Goal: Information Seeking & Learning: Learn about a topic

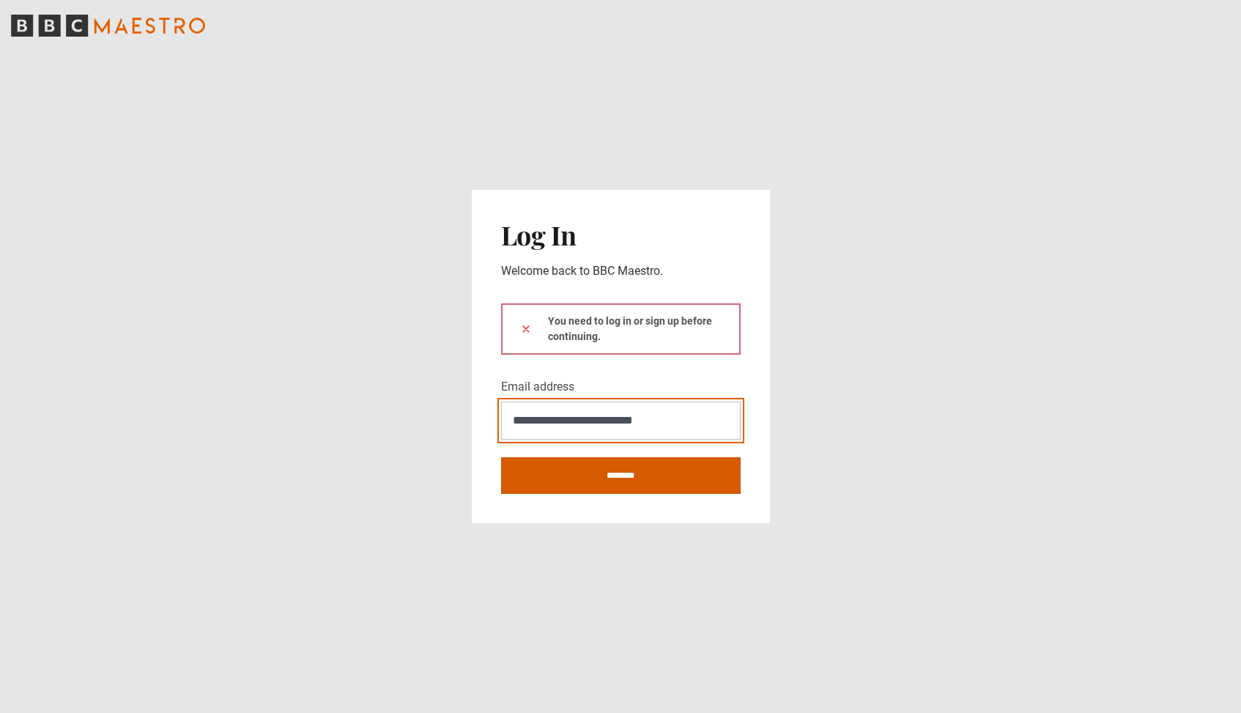
type input "**********"
click at [583, 470] on input "********" at bounding box center [621, 475] width 240 height 37
type input "**********"
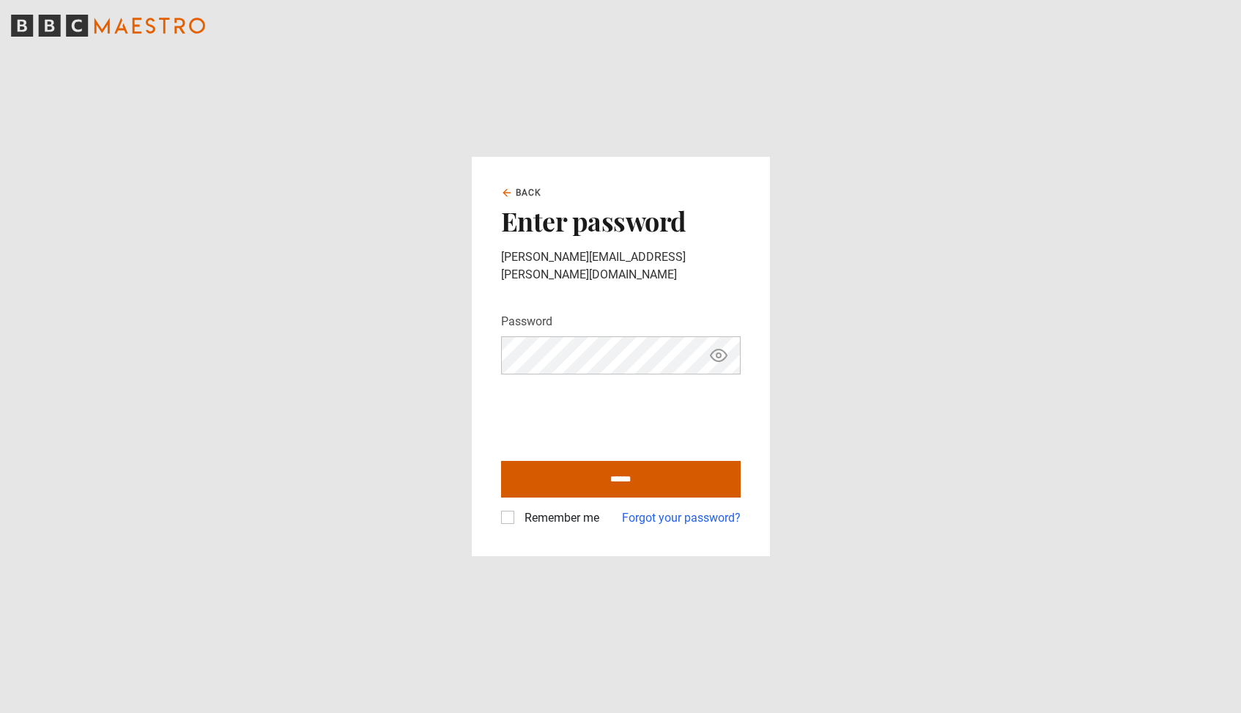
click at [577, 471] on input "******" at bounding box center [621, 479] width 240 height 37
type input "**********"
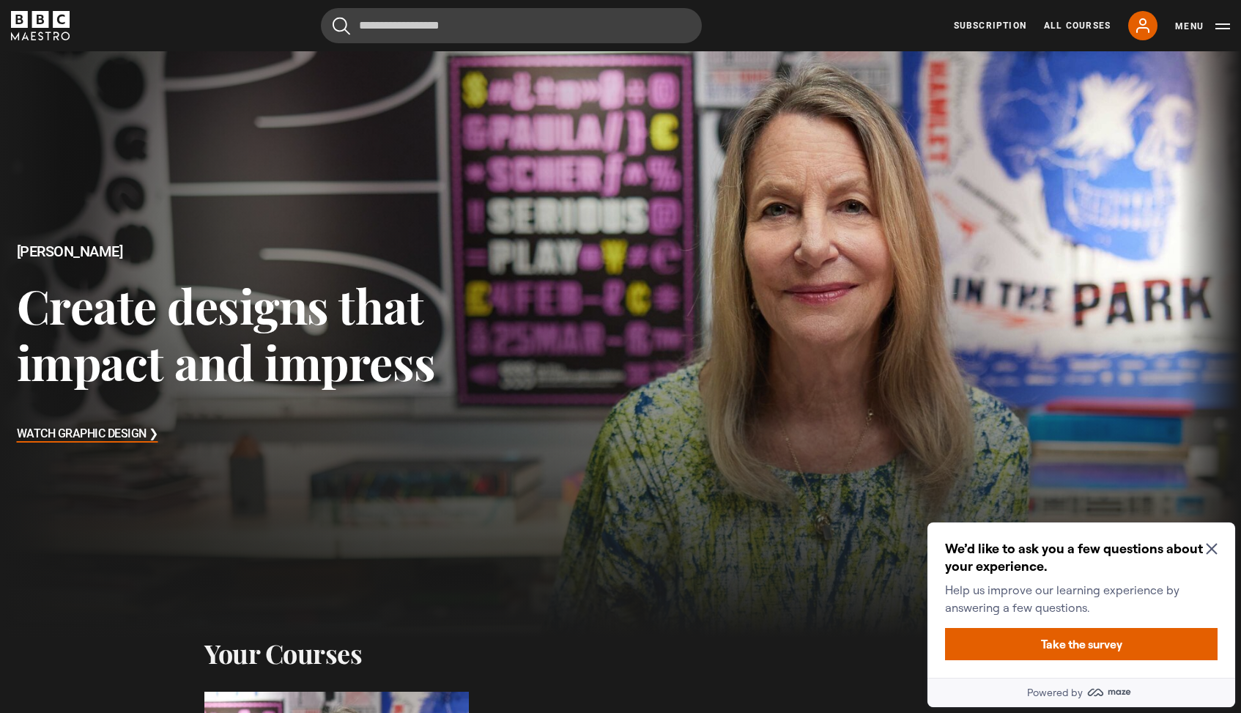
click at [1218, 546] on div "We’d like to ask you a few questions about your experience. Help us improve our…" at bounding box center [1082, 599] width 308 height 155
click at [1207, 549] on icon "Close Maze Prompt" at bounding box center [1212, 549] width 12 height 12
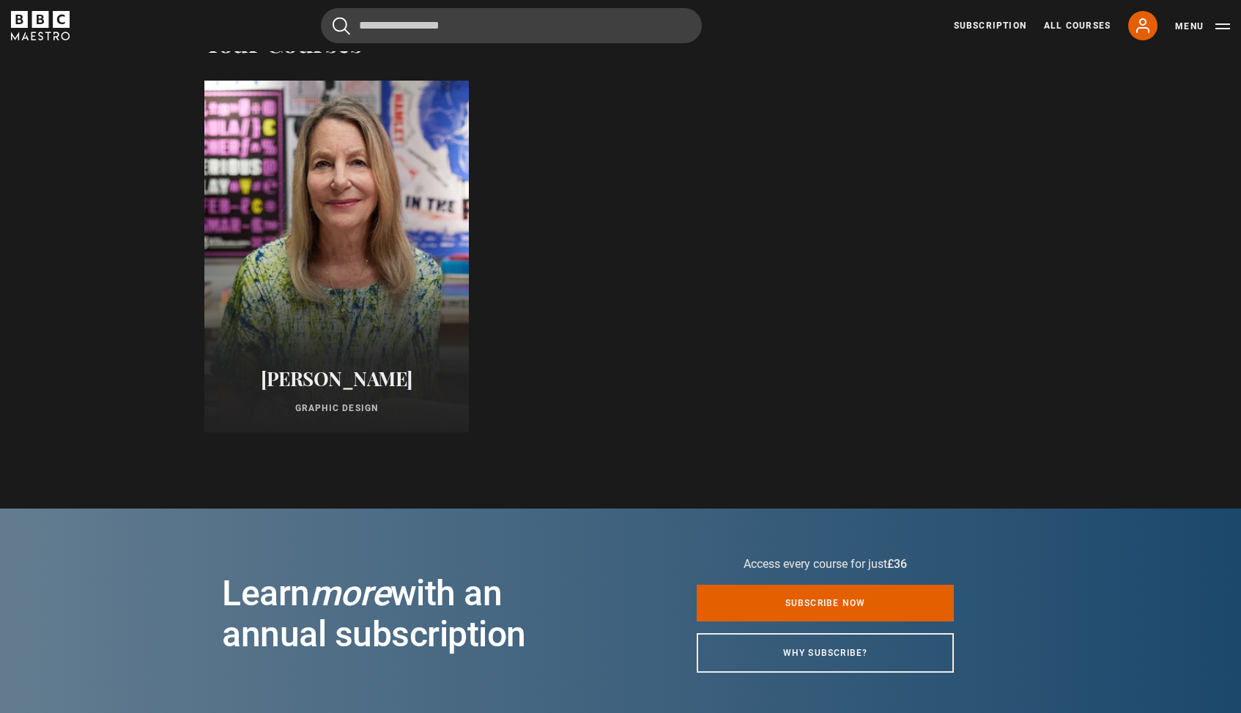
scroll to position [619, 0]
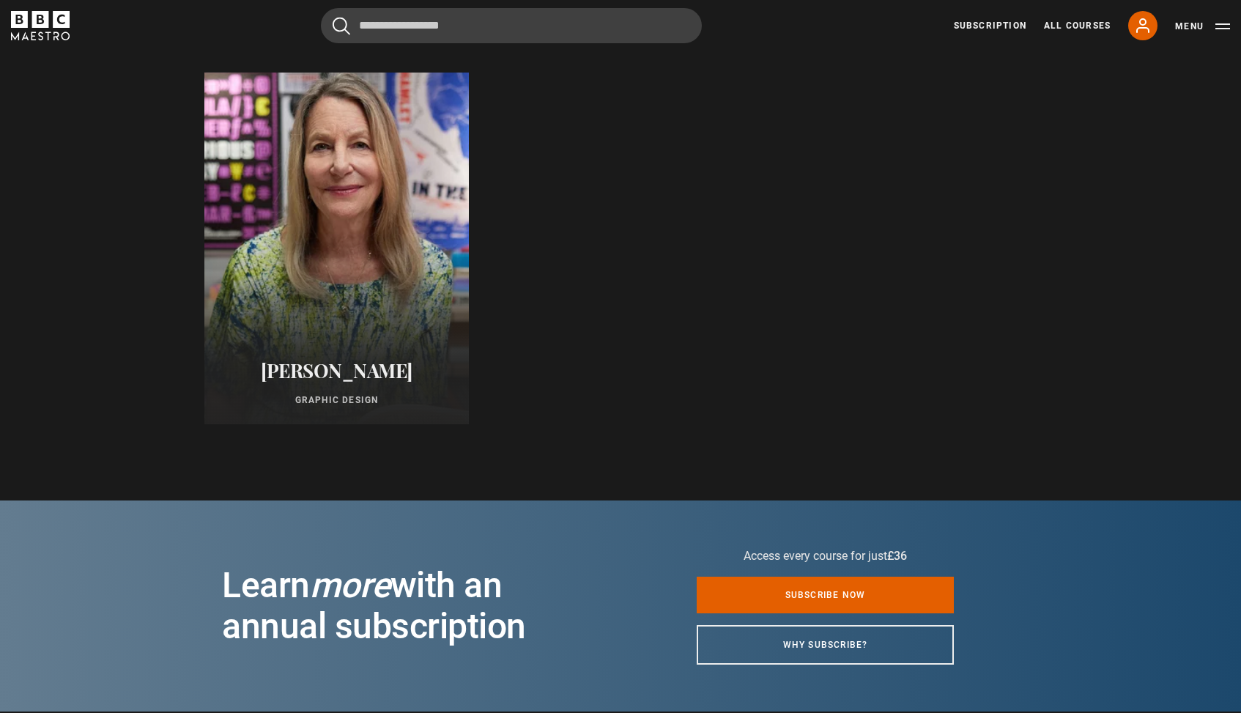
click at [292, 315] on div at bounding box center [336, 248] width 291 height 387
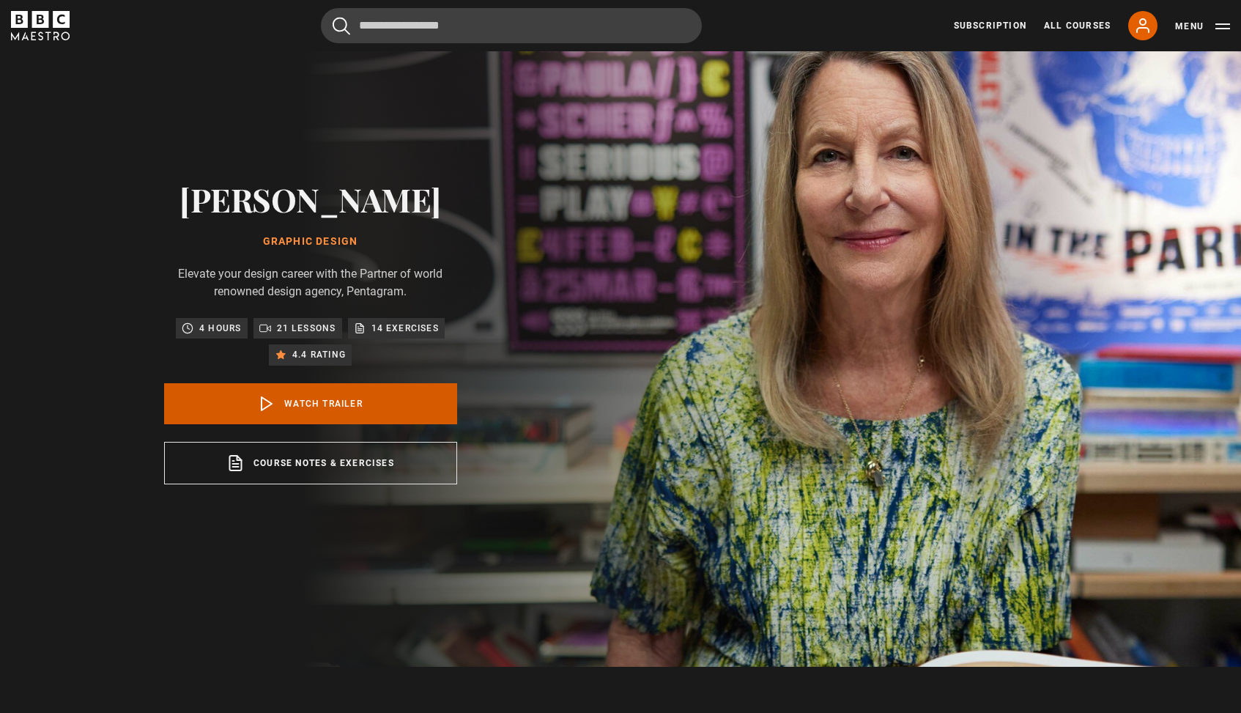
scroll to position [58, 0]
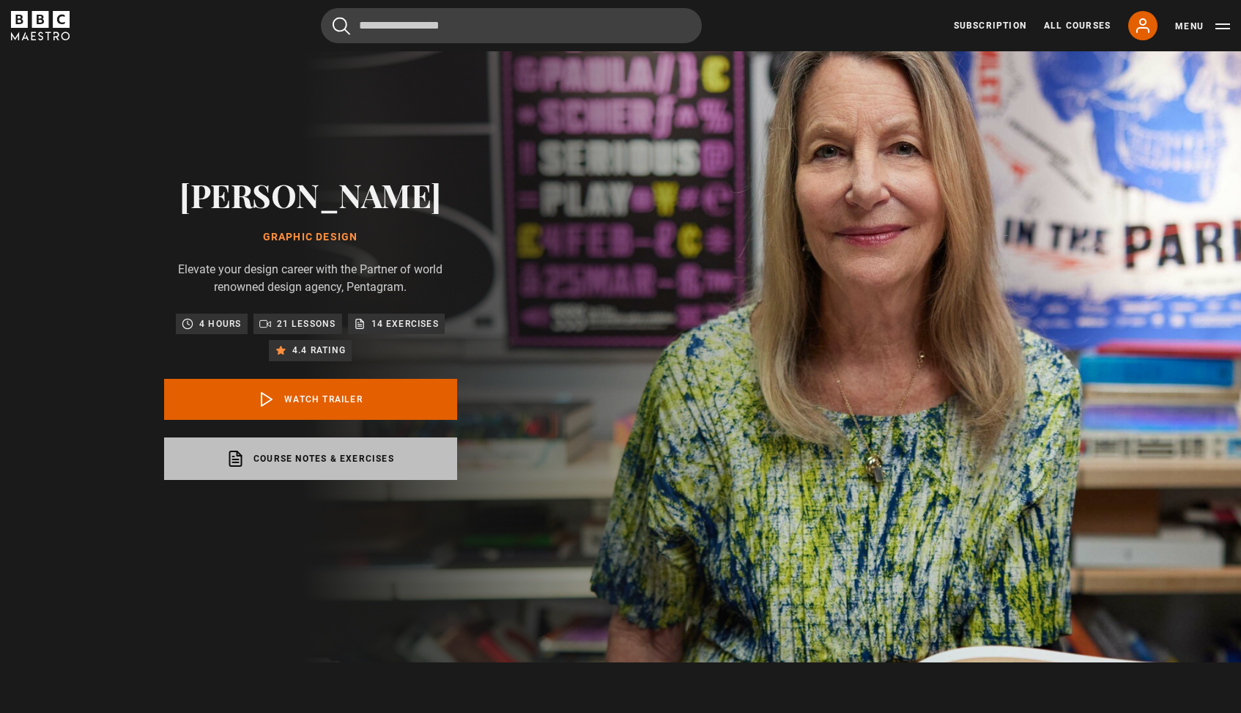
click at [379, 458] on link "Course notes & exercises opens in a new tab" at bounding box center [310, 458] width 293 height 42
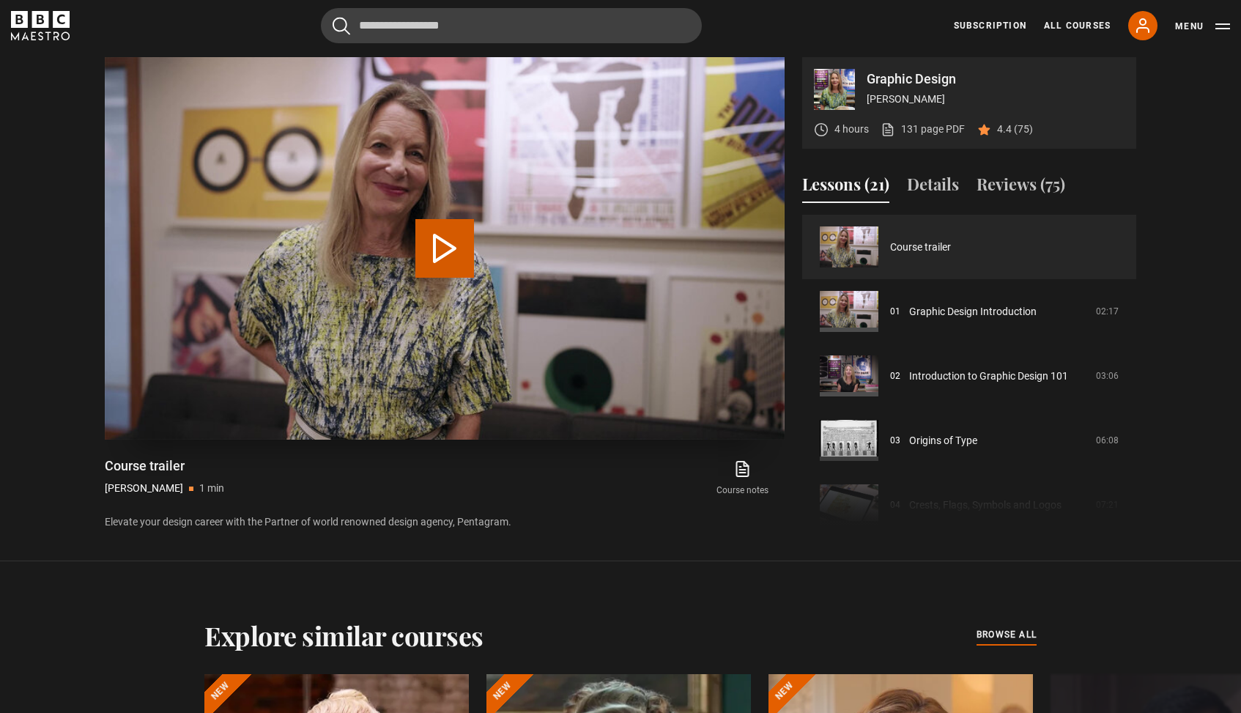
scroll to position [721, 0]
click at [425, 258] on button "Play Video" at bounding box center [444, 249] width 59 height 59
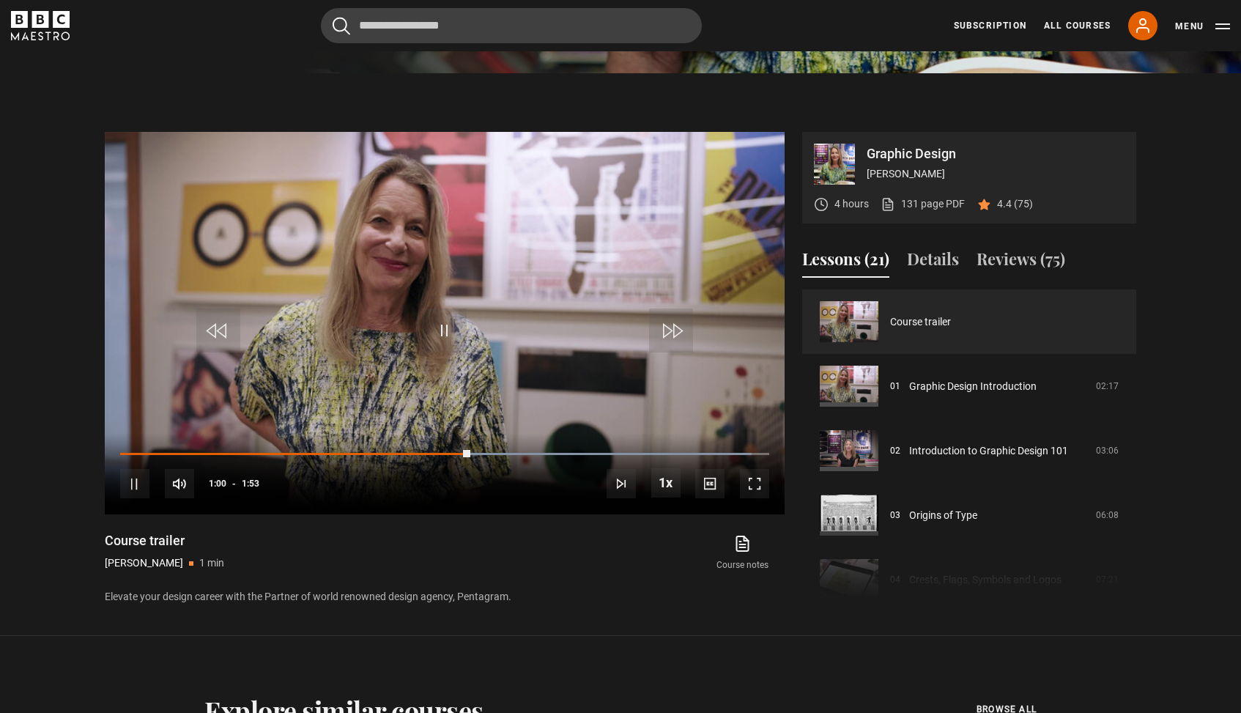
scroll to position [0, 0]
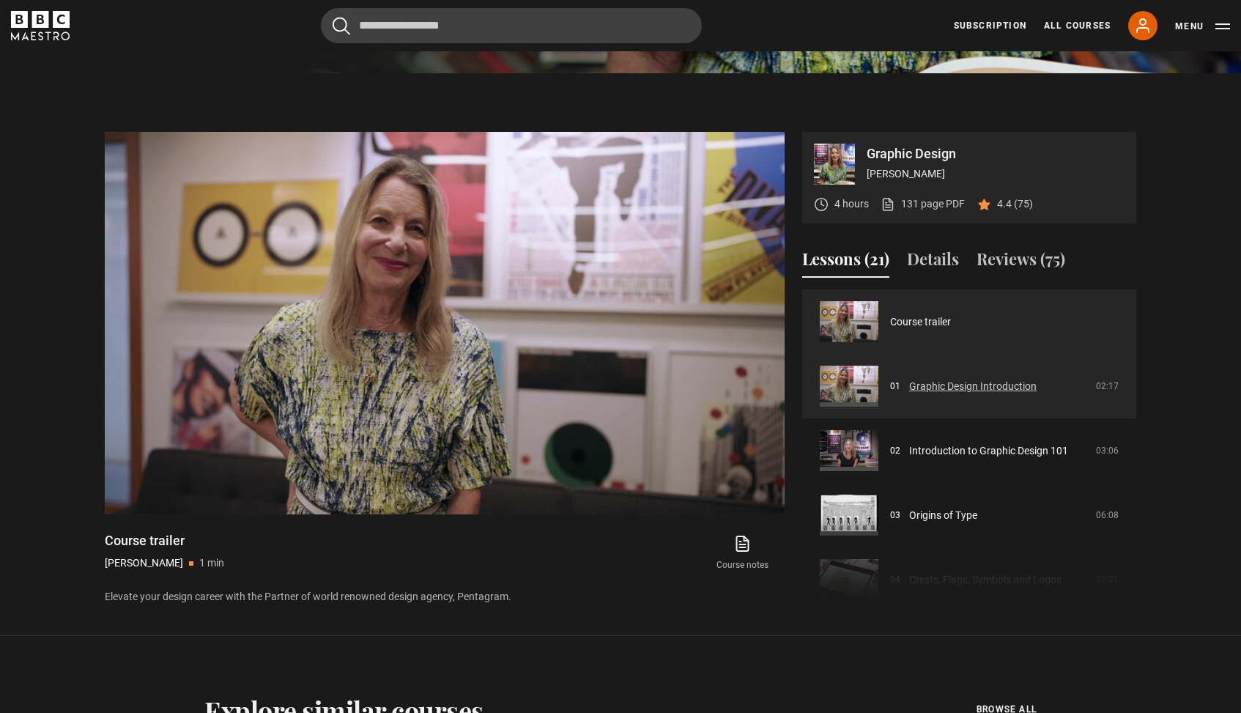
click at [954, 392] on link "Graphic Design Introduction" at bounding box center [972, 386] width 127 height 15
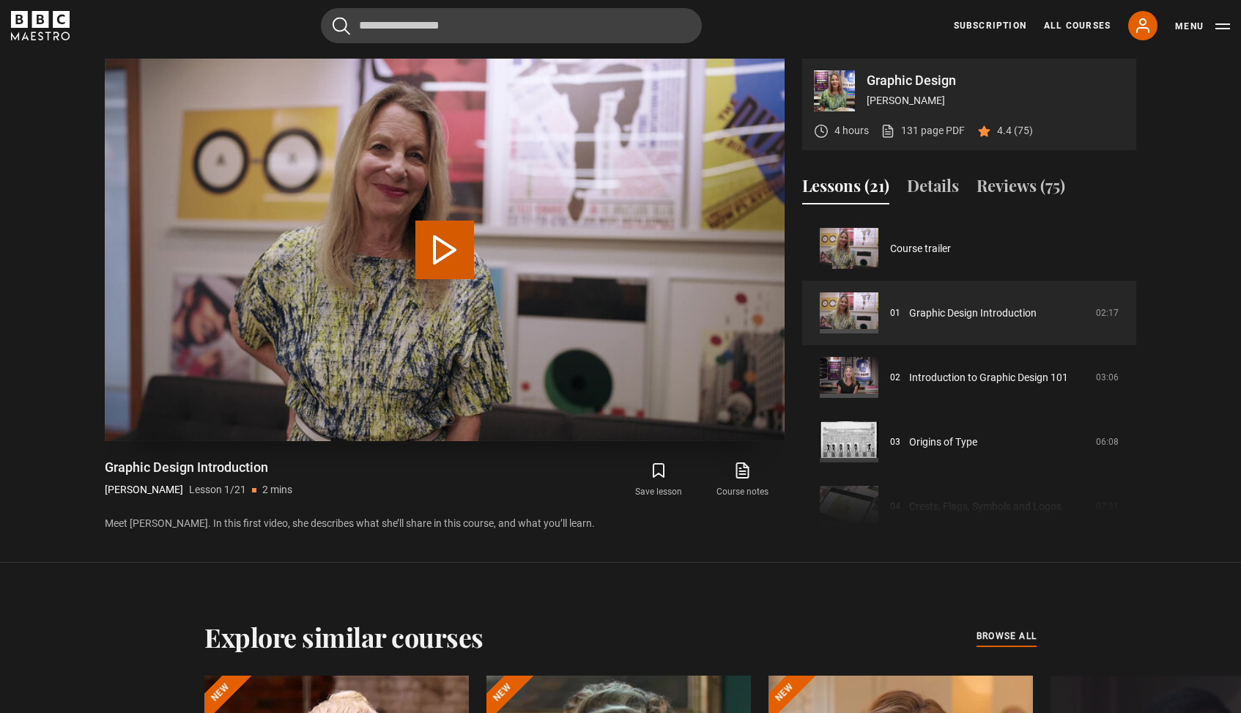
click at [445, 244] on button "Play Lesson Graphic Design Introduction" at bounding box center [444, 250] width 59 height 59
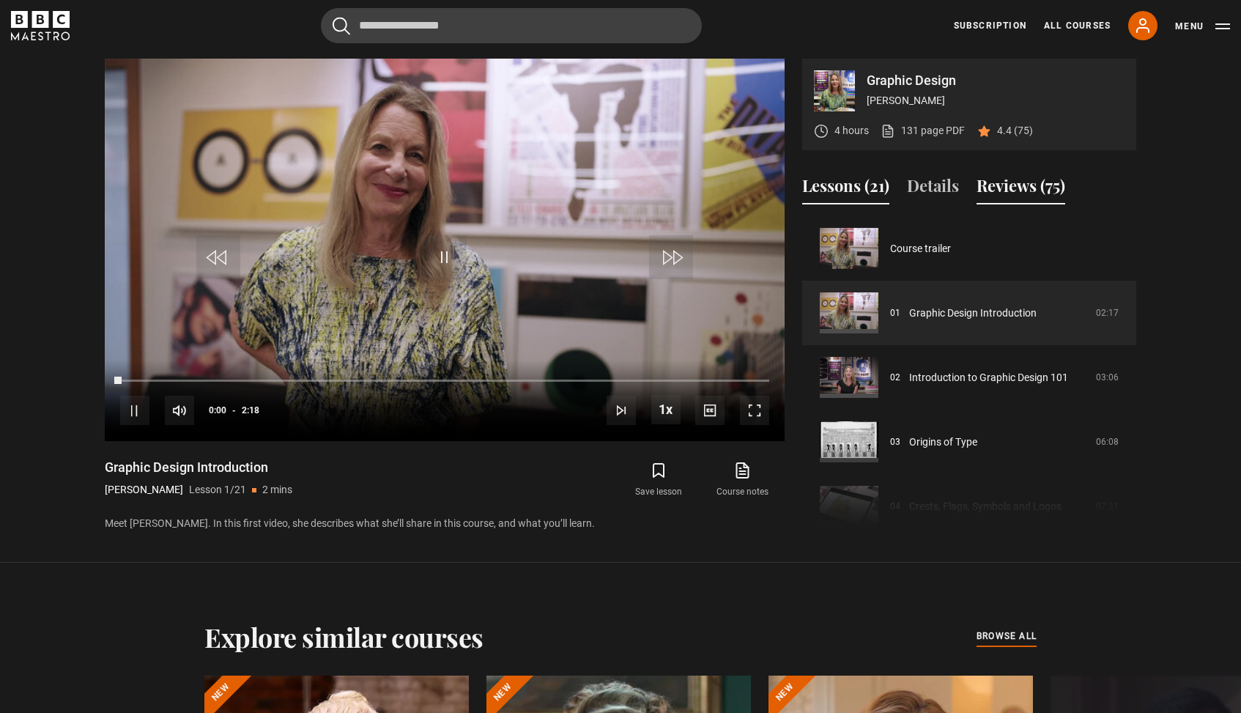
click at [1037, 193] on button "Reviews (75)" at bounding box center [1021, 189] width 89 height 31
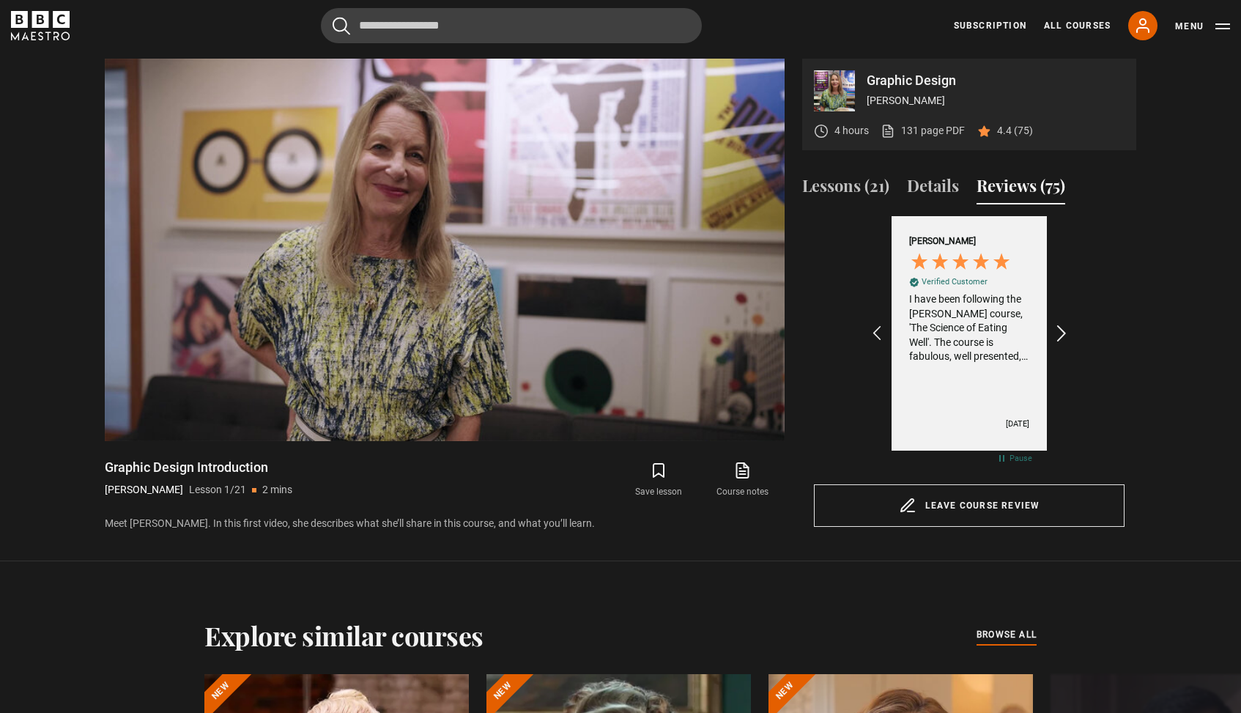
click at [1065, 323] on icon "REVIEWS.io Carousel Scroll Right" at bounding box center [1062, 333] width 21 height 21
click at [1065, 324] on icon "REVIEWS.io Carousel Scroll Right" at bounding box center [1062, 333] width 21 height 21
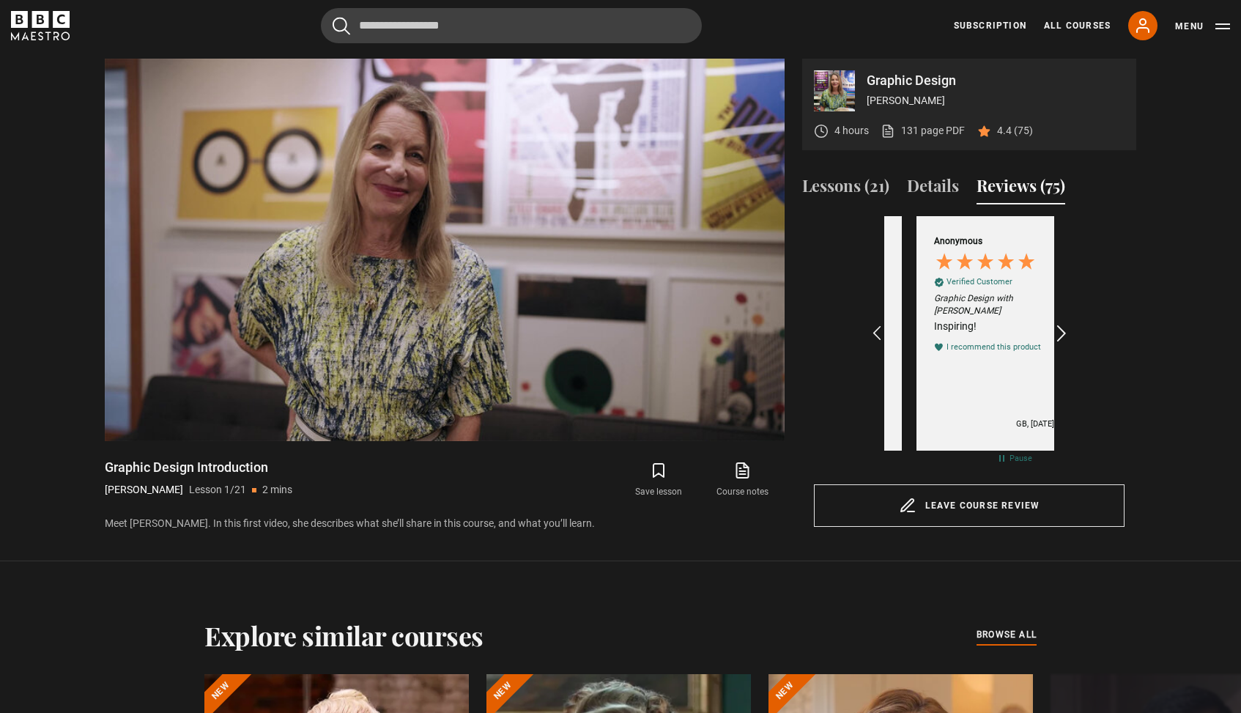
scroll to position [0, 340]
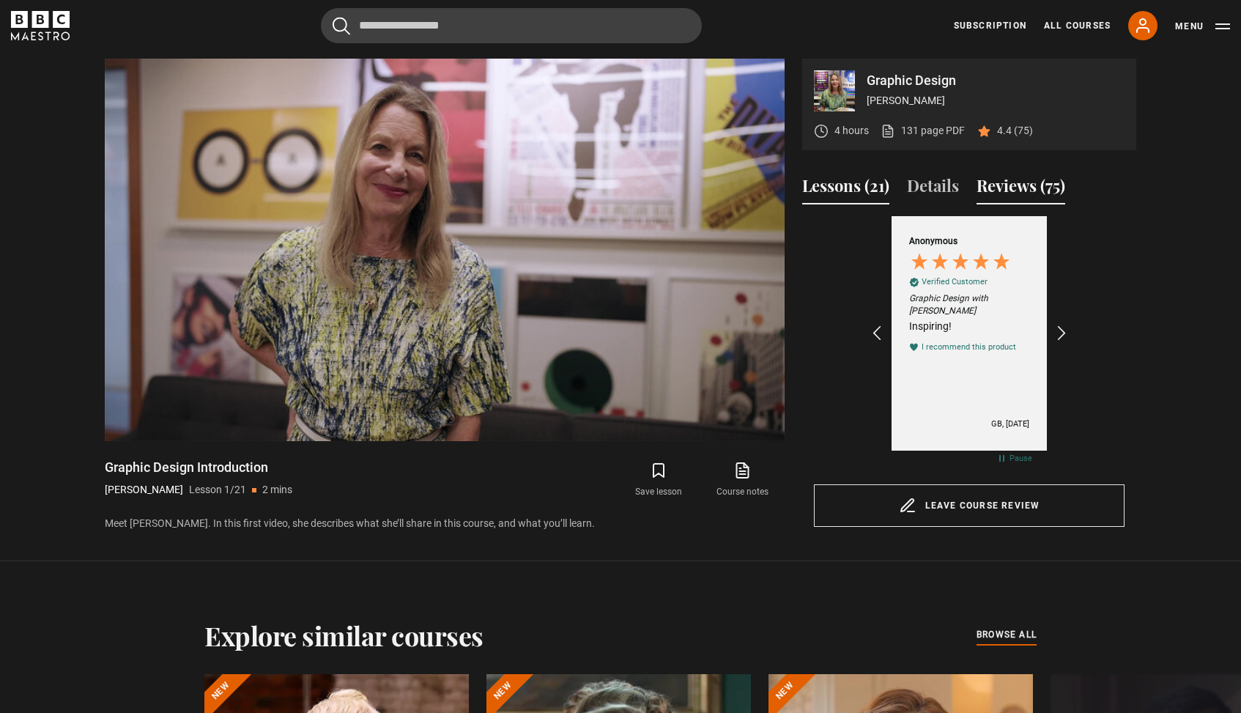
click at [837, 187] on button "Lessons (21)" at bounding box center [845, 189] width 87 height 31
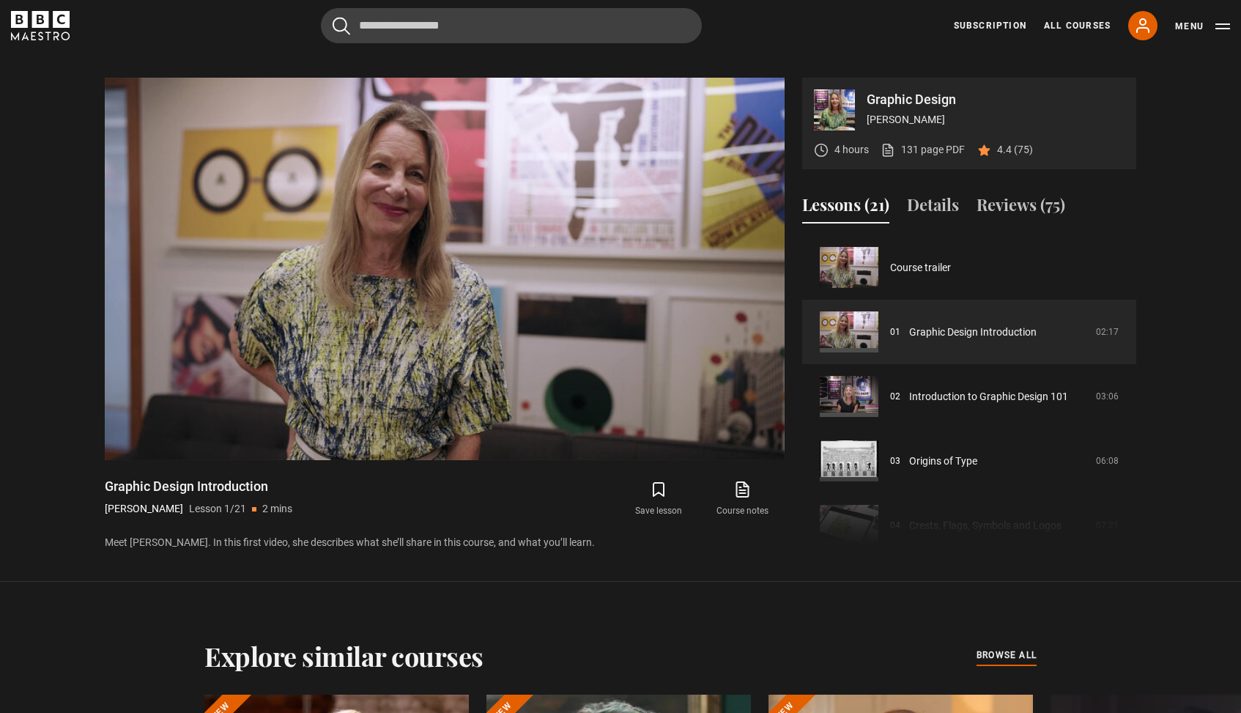
scroll to position [700, 0]
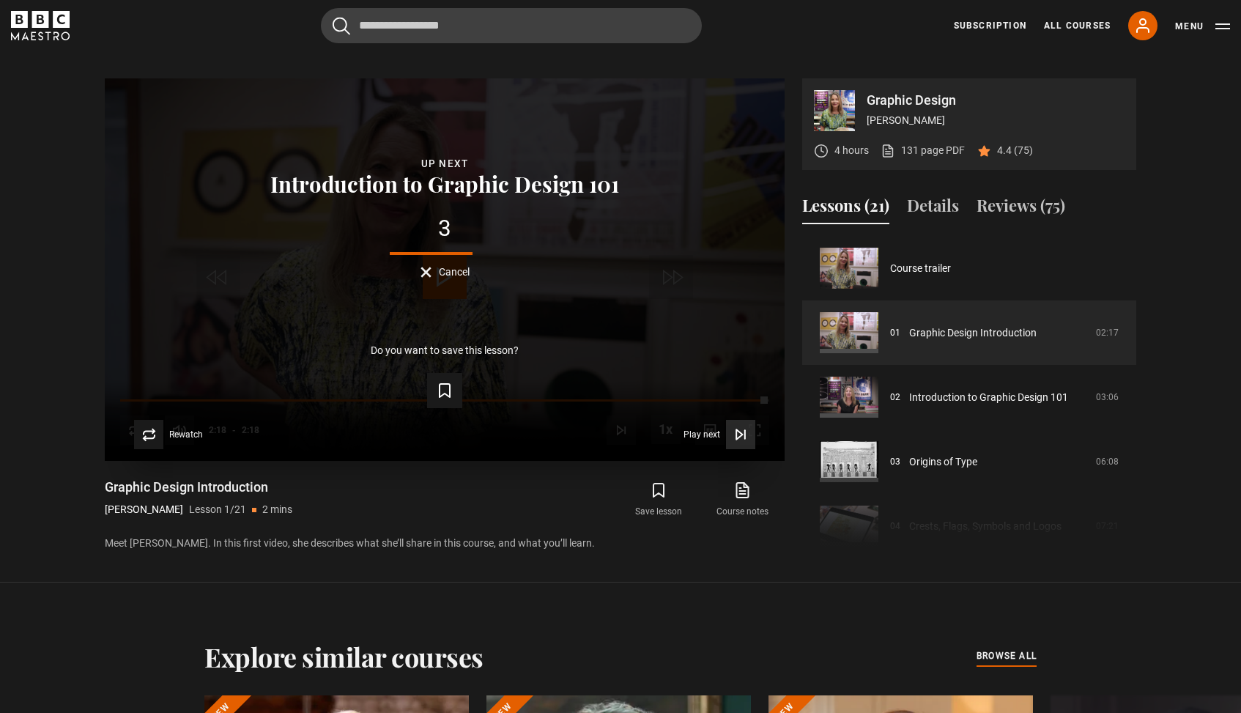
click at [736, 434] on icon "Video Player" at bounding box center [739, 434] width 6 height 10
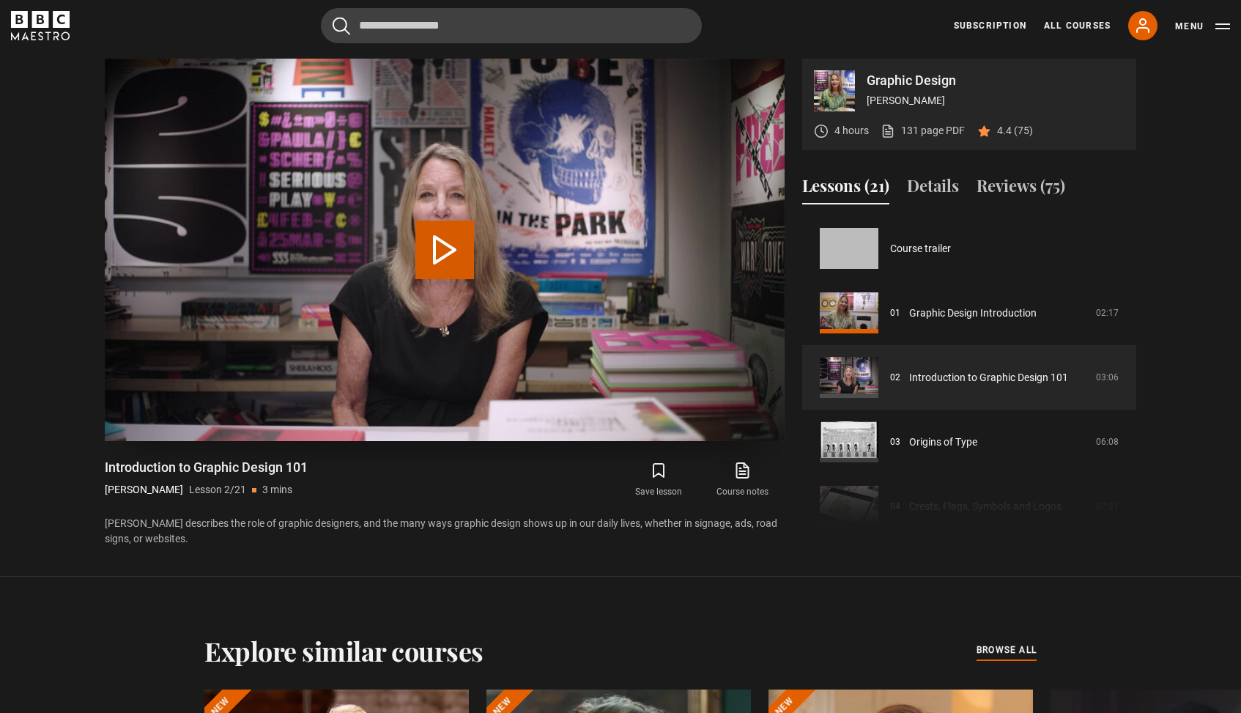
scroll to position [64, 0]
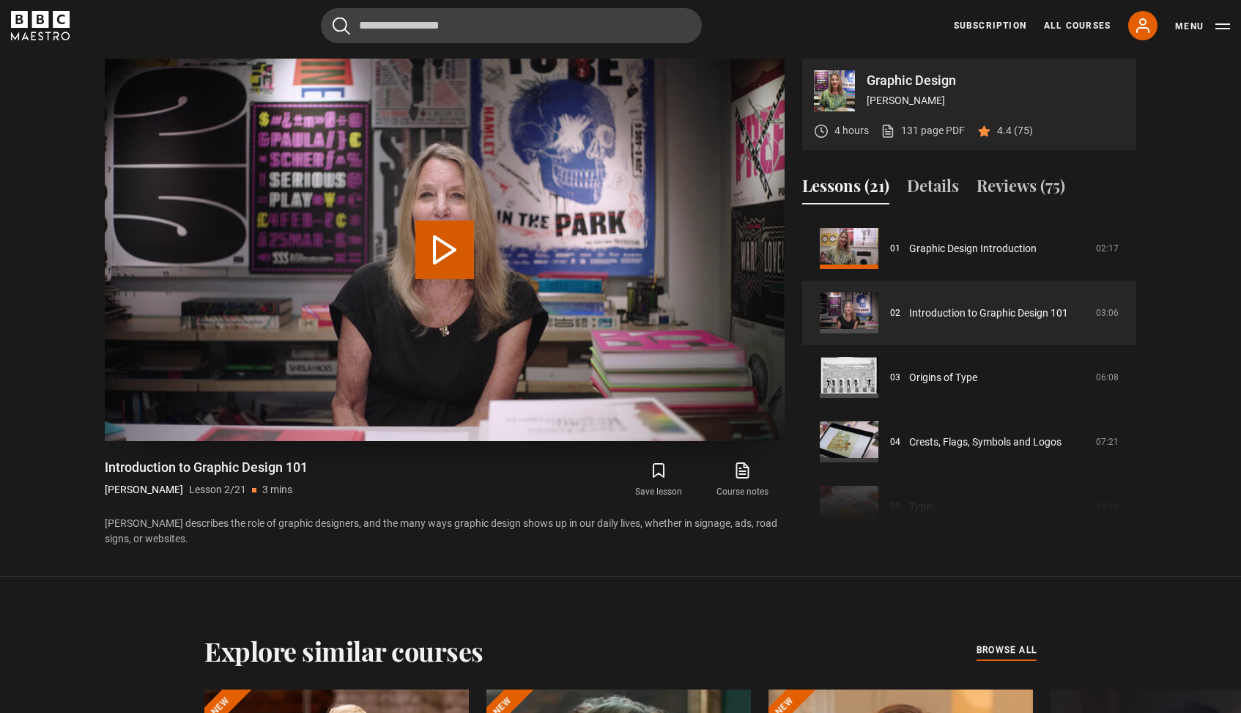
click at [449, 233] on button "Play Lesson Introduction to Graphic Design 101" at bounding box center [444, 250] width 59 height 59
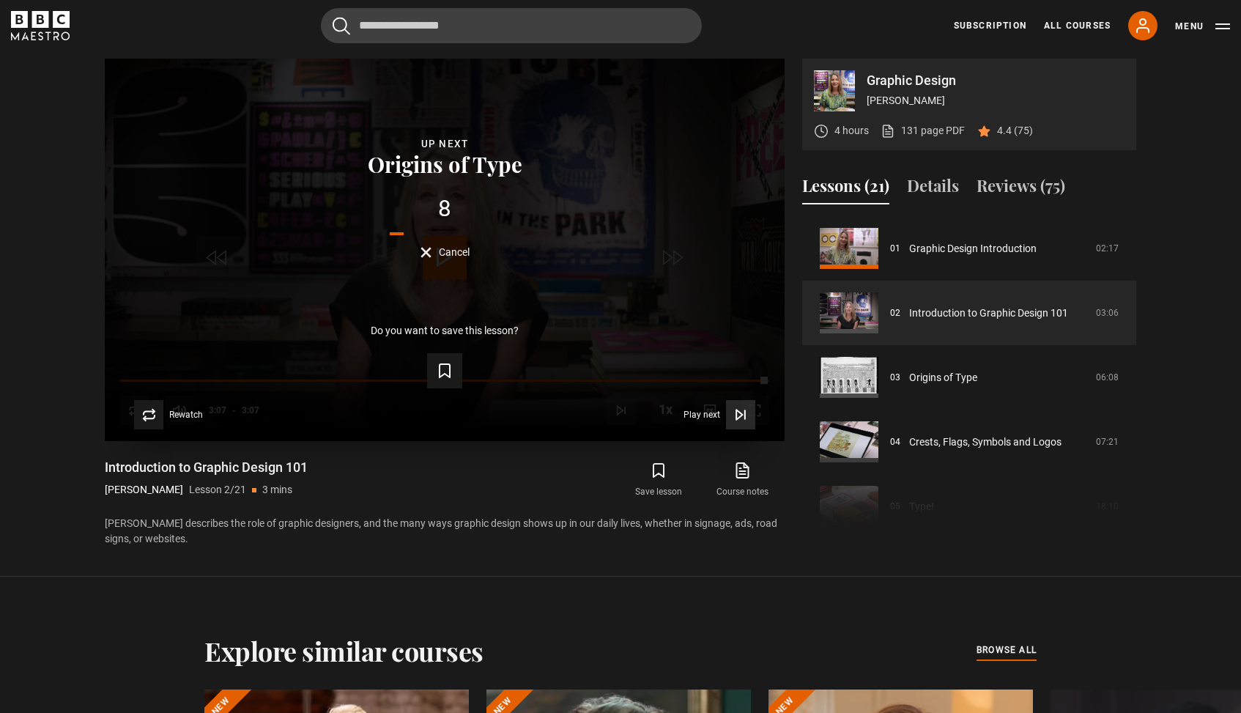
click at [737, 410] on icon "Video Player" at bounding box center [739, 415] width 6 height 10
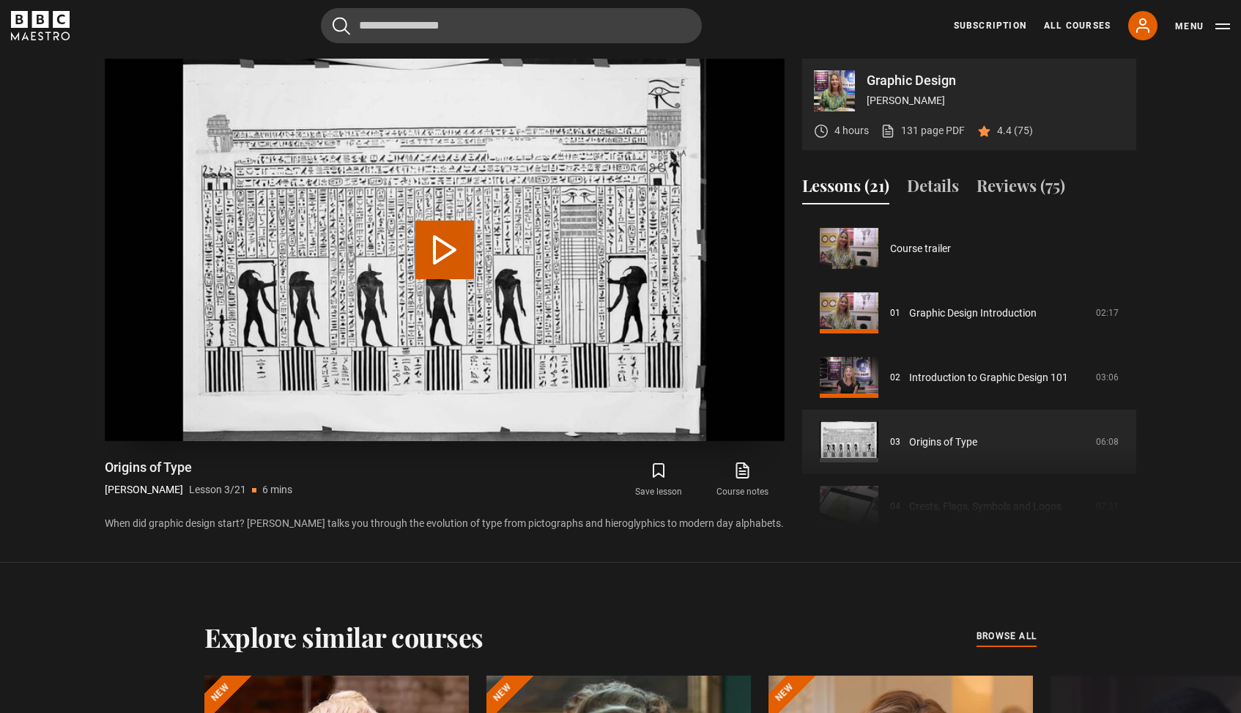
scroll to position [129, 0]
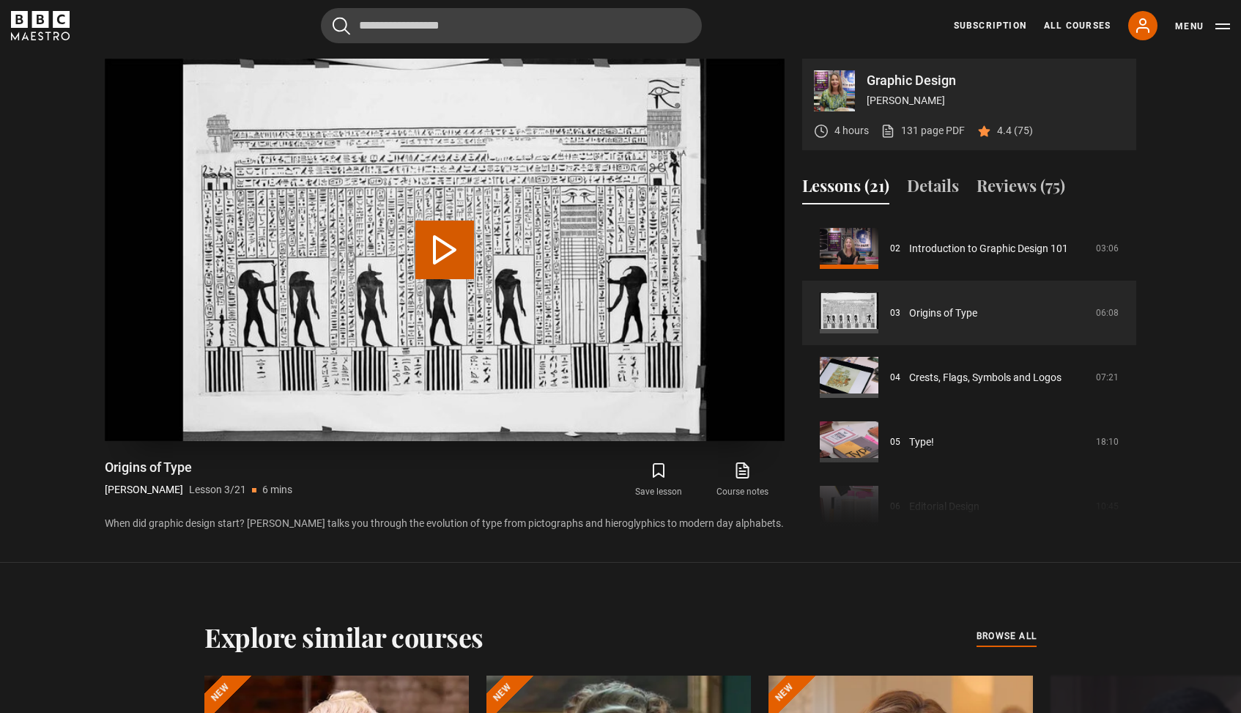
click at [439, 244] on button "Play Lesson Origins of Type" at bounding box center [444, 250] width 59 height 59
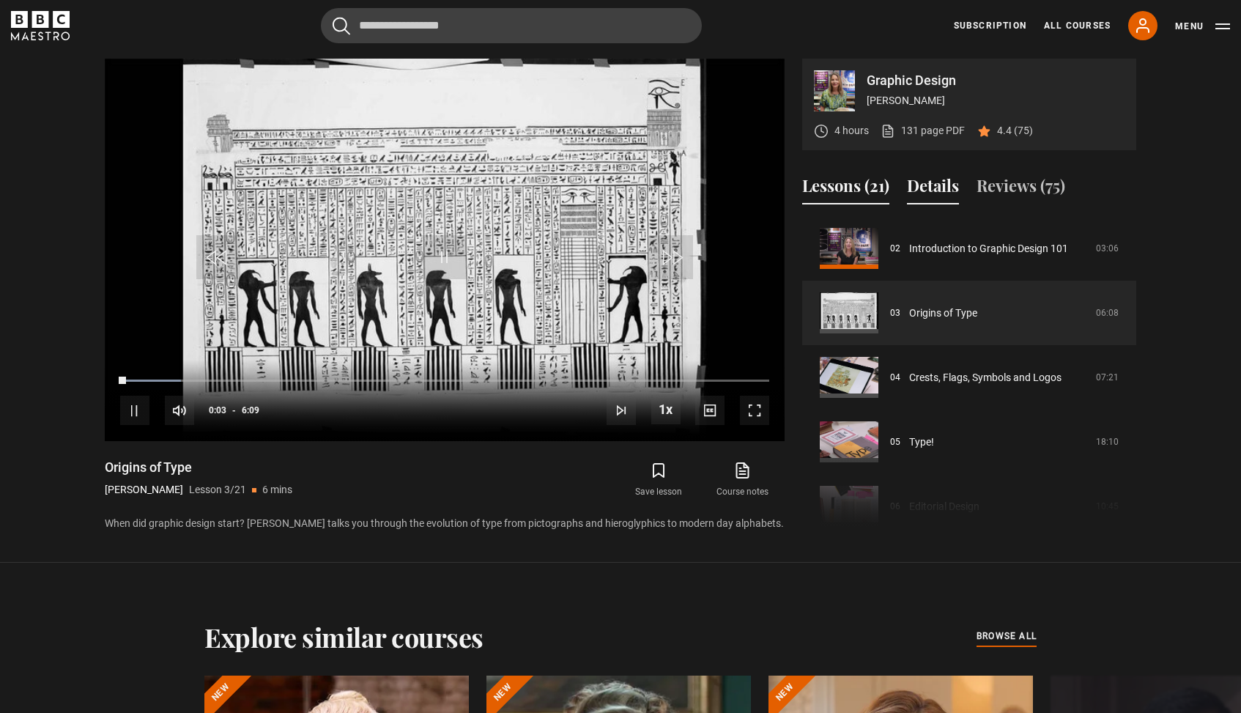
click at [926, 188] on button "Details" at bounding box center [933, 189] width 52 height 31
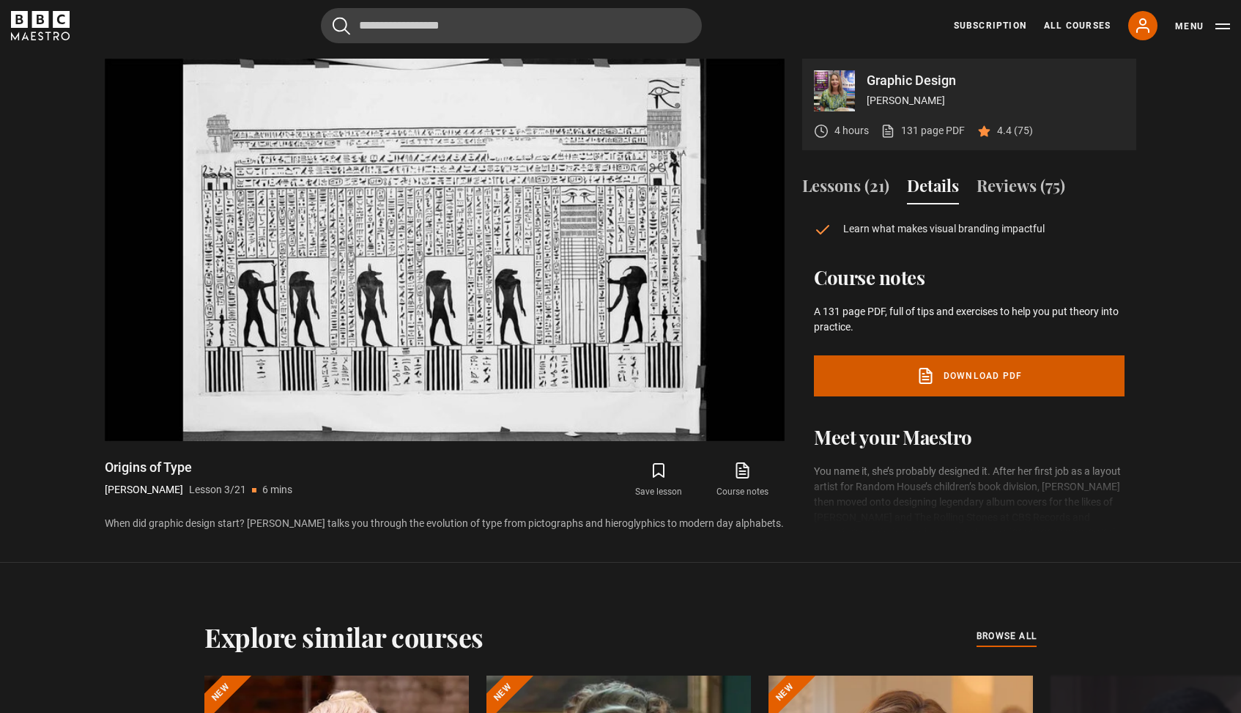
scroll to position [213, 0]
click at [955, 374] on link "Download PDF" at bounding box center [969, 374] width 311 height 41
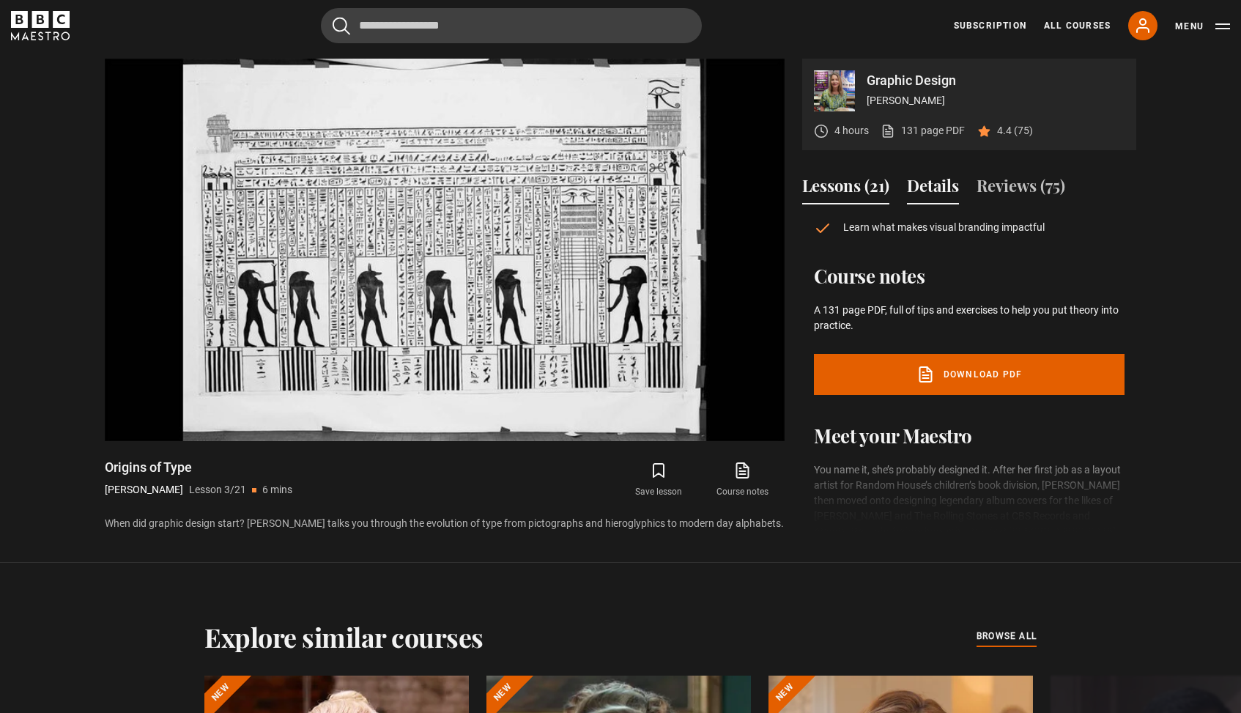
click at [857, 183] on button "Lessons (21)" at bounding box center [845, 189] width 87 height 31
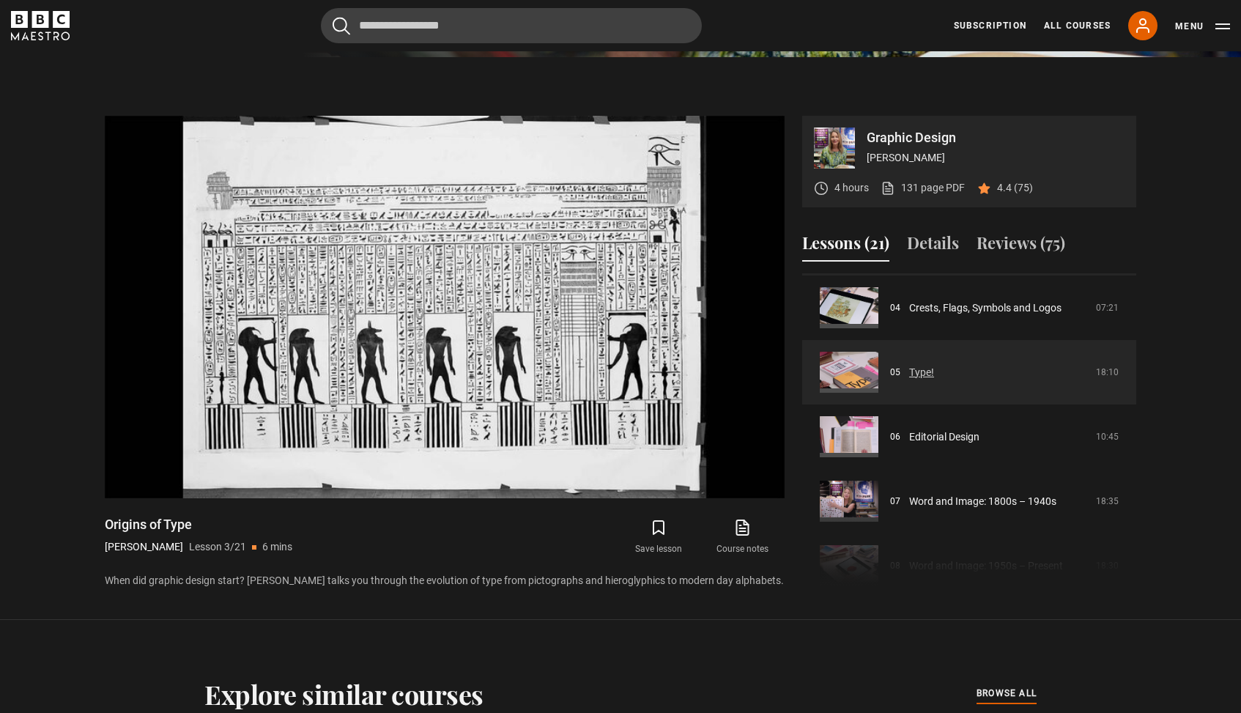
scroll to position [259, 0]
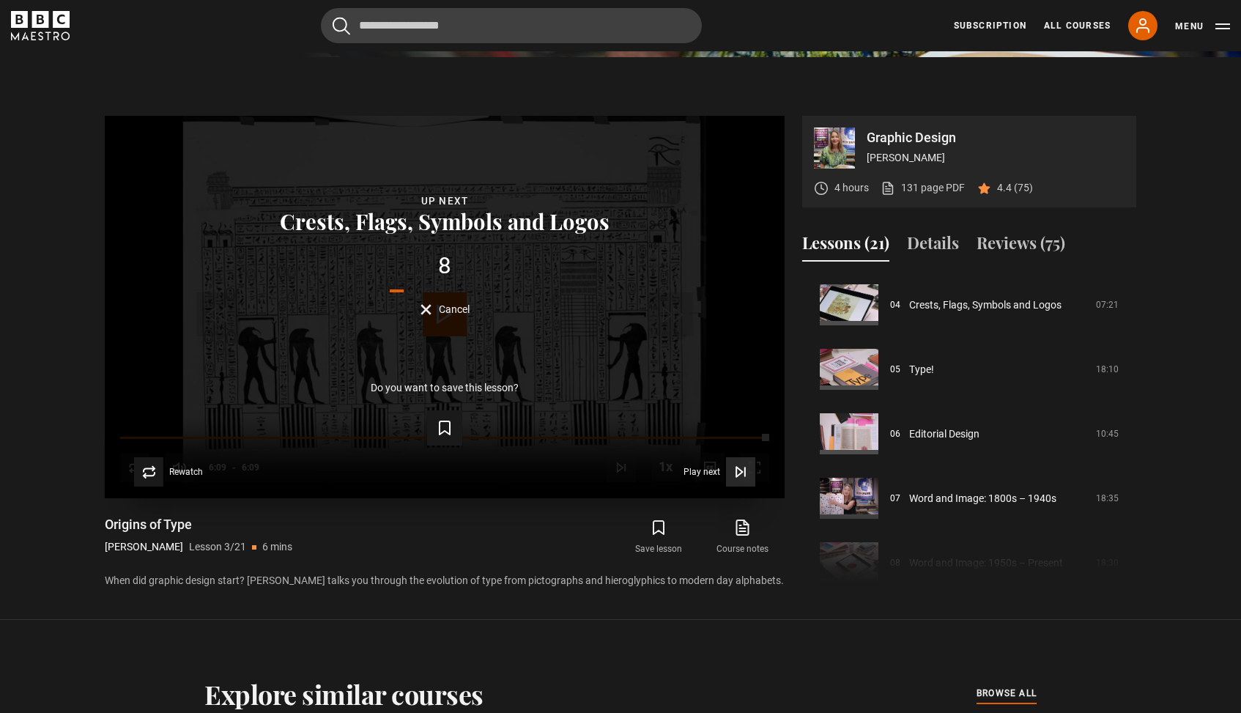
click at [729, 470] on span "Video Player" at bounding box center [740, 471] width 29 height 29
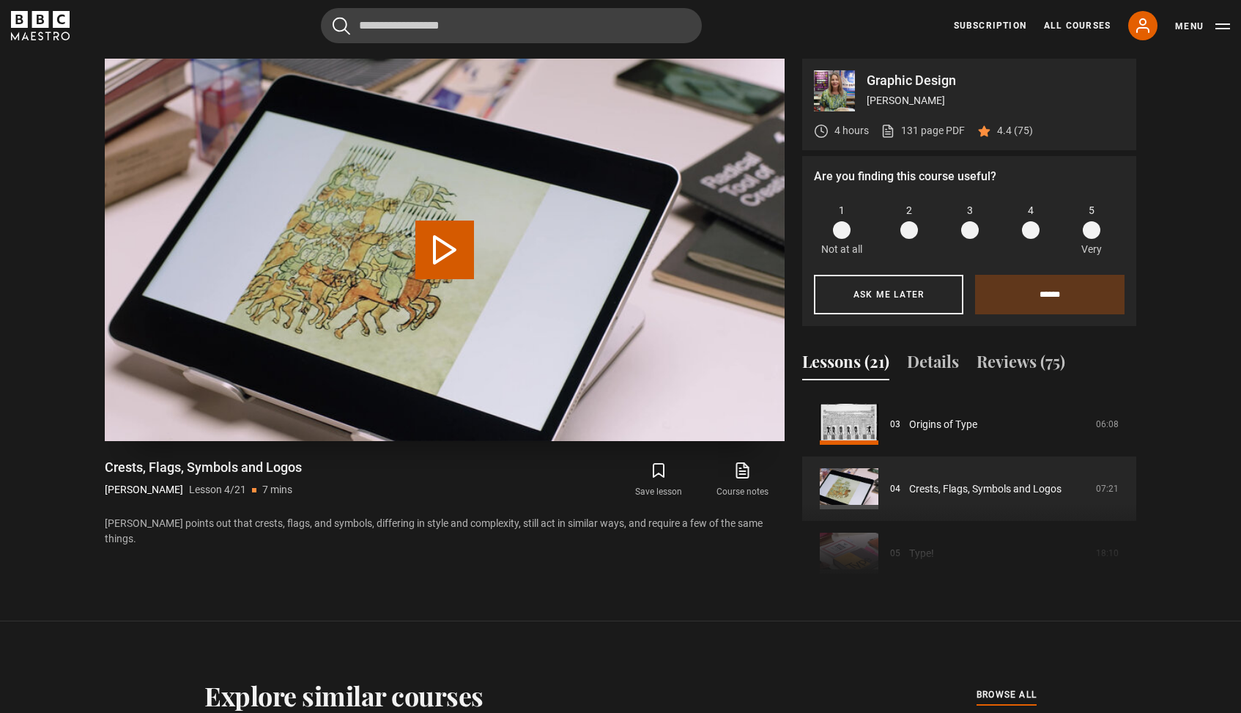
click at [444, 256] on button "Play Lesson Crests, Flags, Symbols and Logos" at bounding box center [444, 250] width 59 height 59
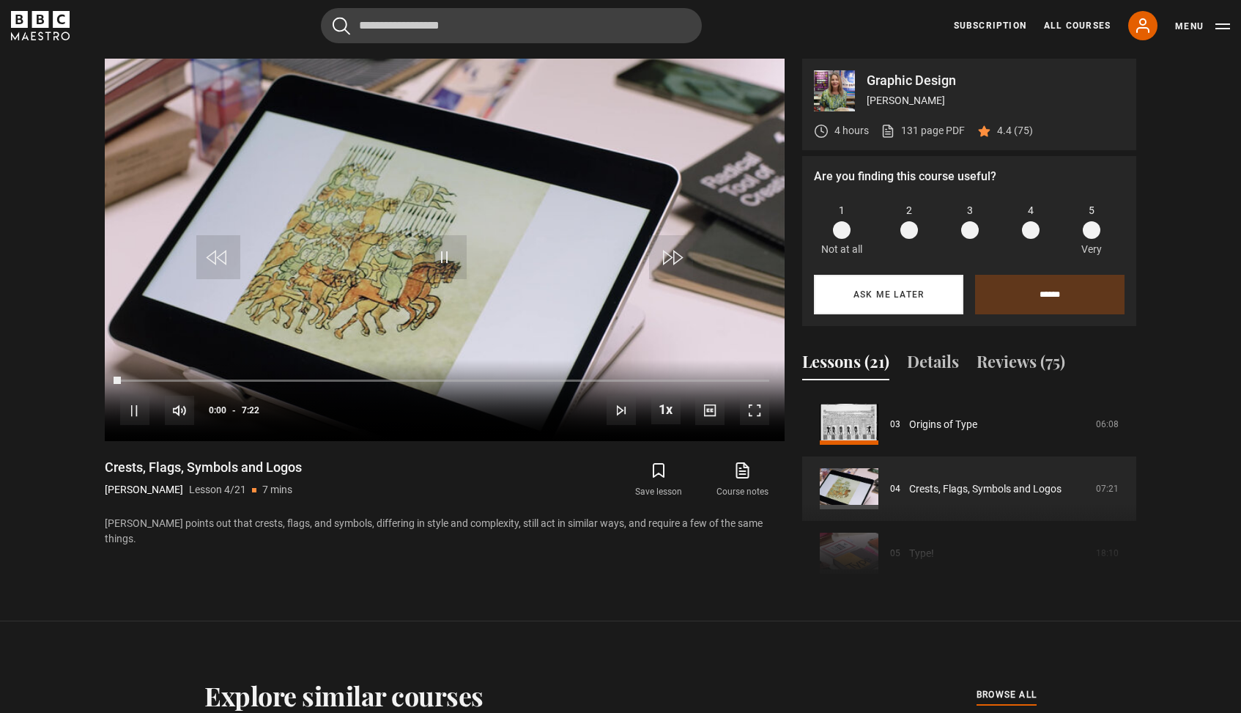
click at [885, 300] on button "Ask me later" at bounding box center [888, 295] width 149 height 40
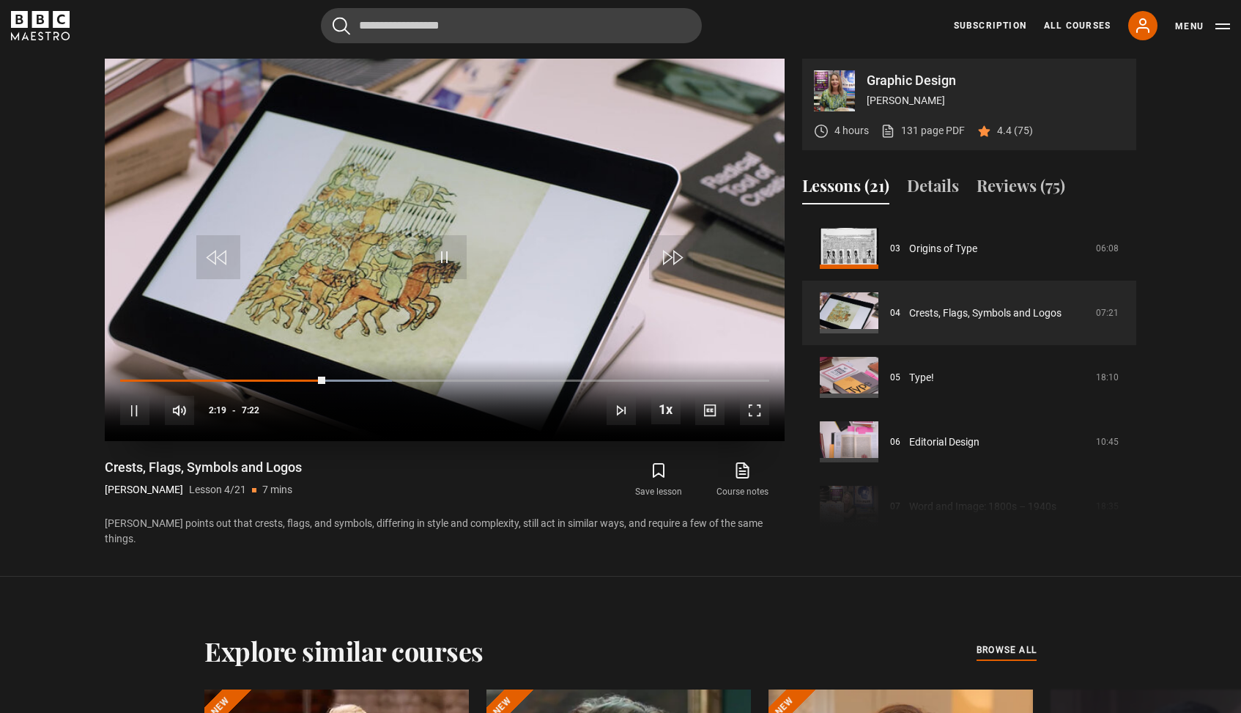
click at [136, 408] on span "Video Player" at bounding box center [134, 410] width 29 height 29
